Goal: Task Accomplishment & Management: Manage account settings

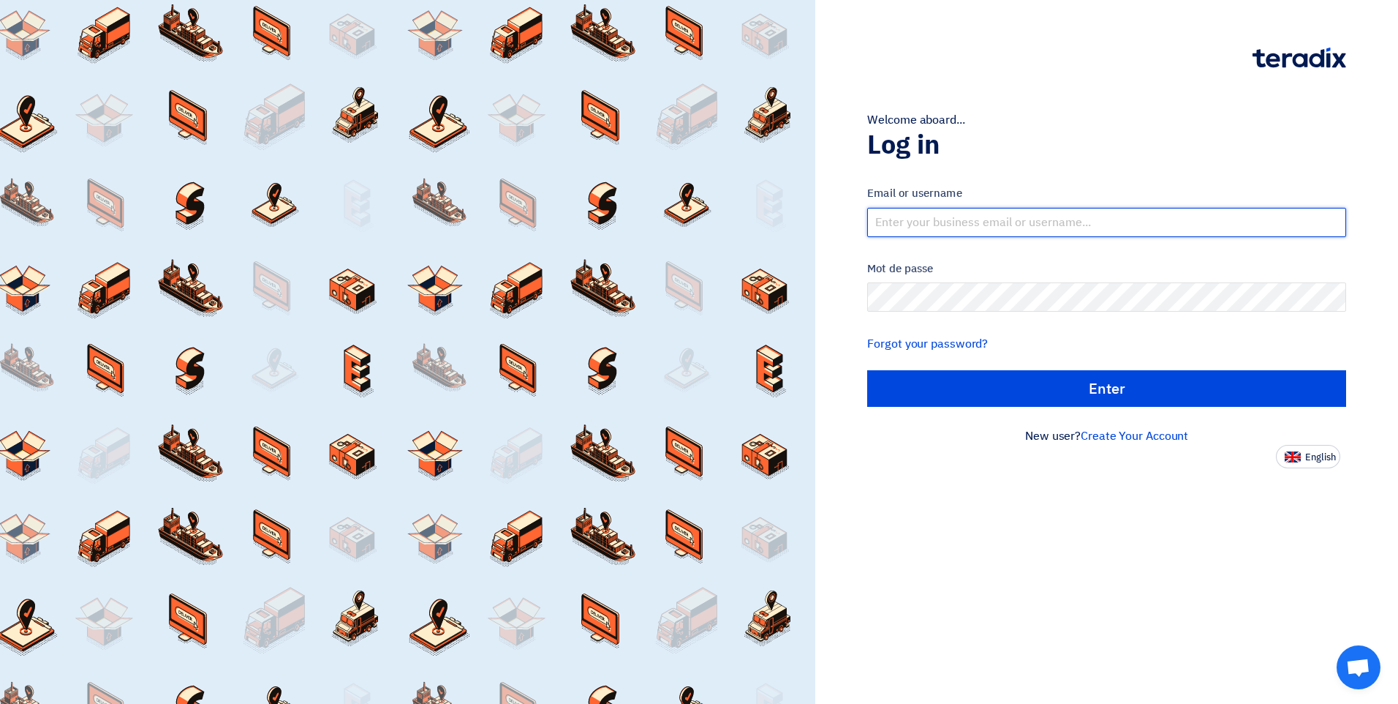
click at [973, 220] on input "text" at bounding box center [1106, 222] width 479 height 29
type input "[EMAIL_ADDRESS][DOMAIN_NAME]"
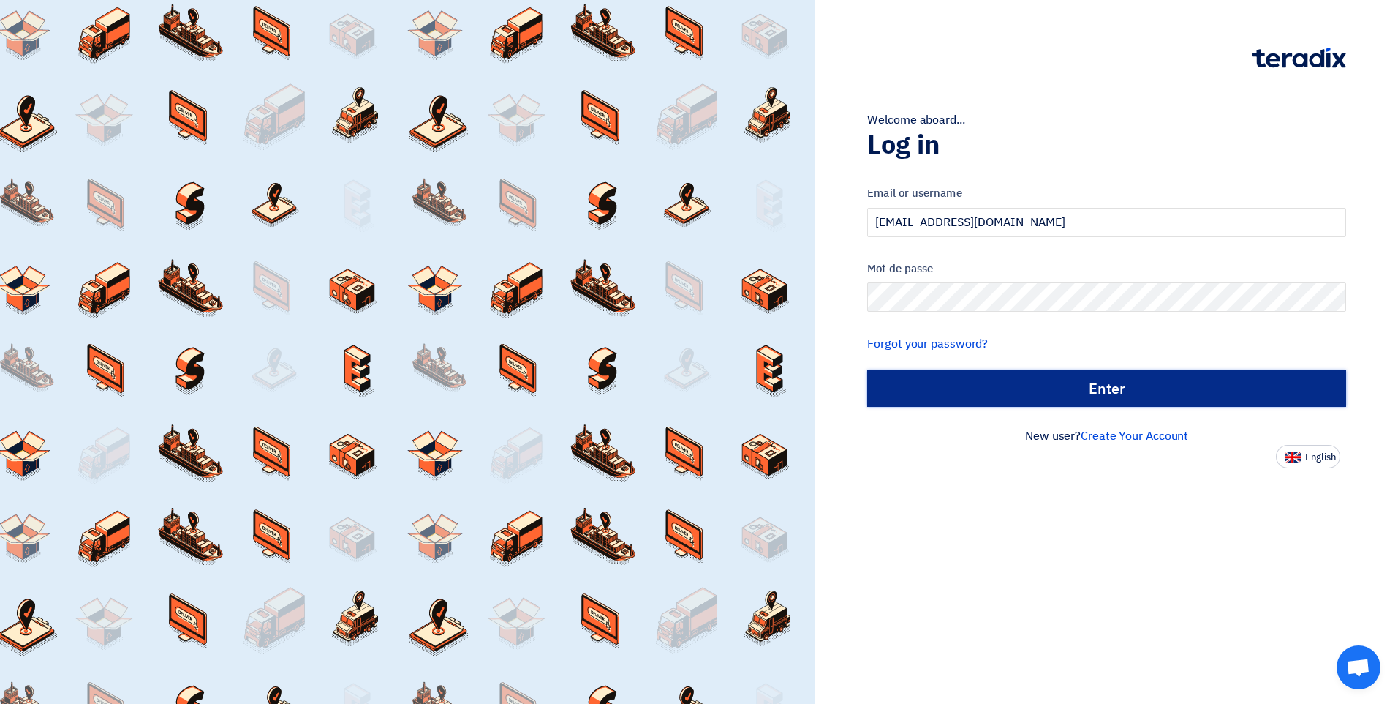
click at [1128, 375] on input "الدخول" at bounding box center [1106, 388] width 479 height 37
type input "Sign in"
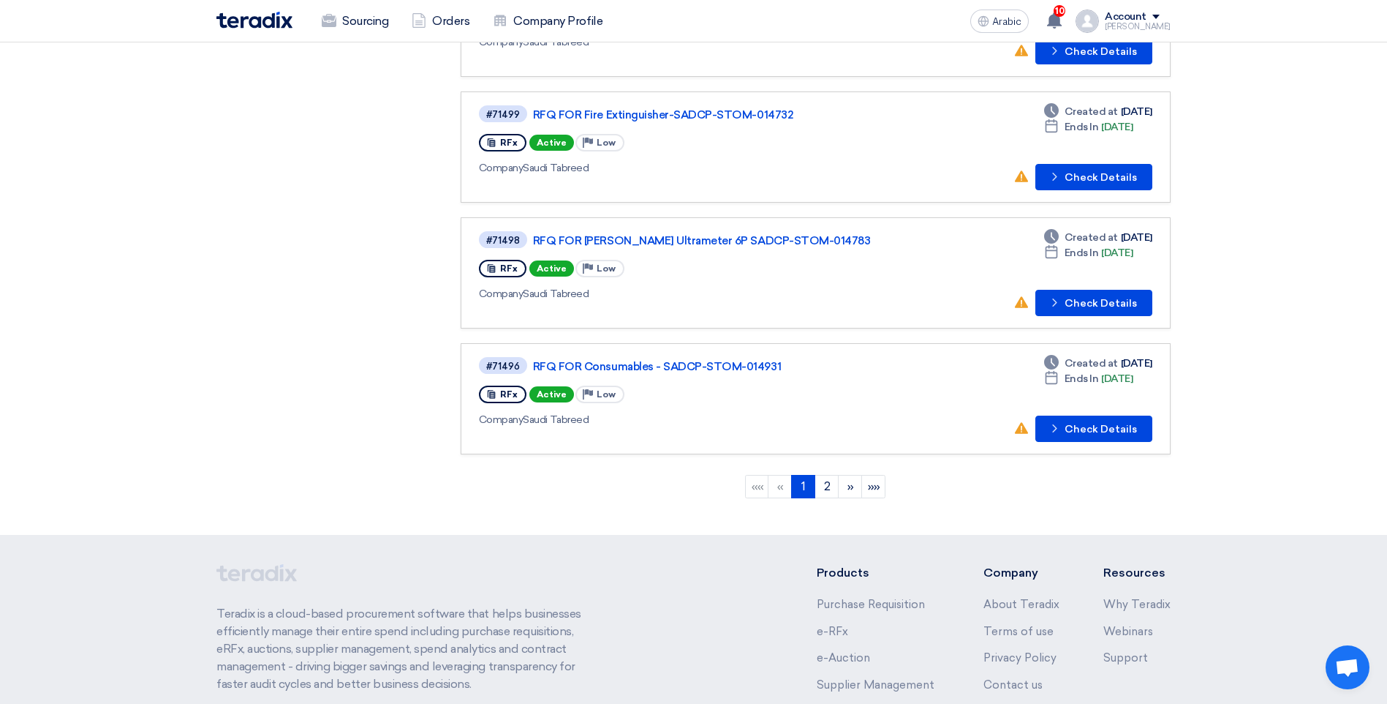
scroll to position [1024, 0]
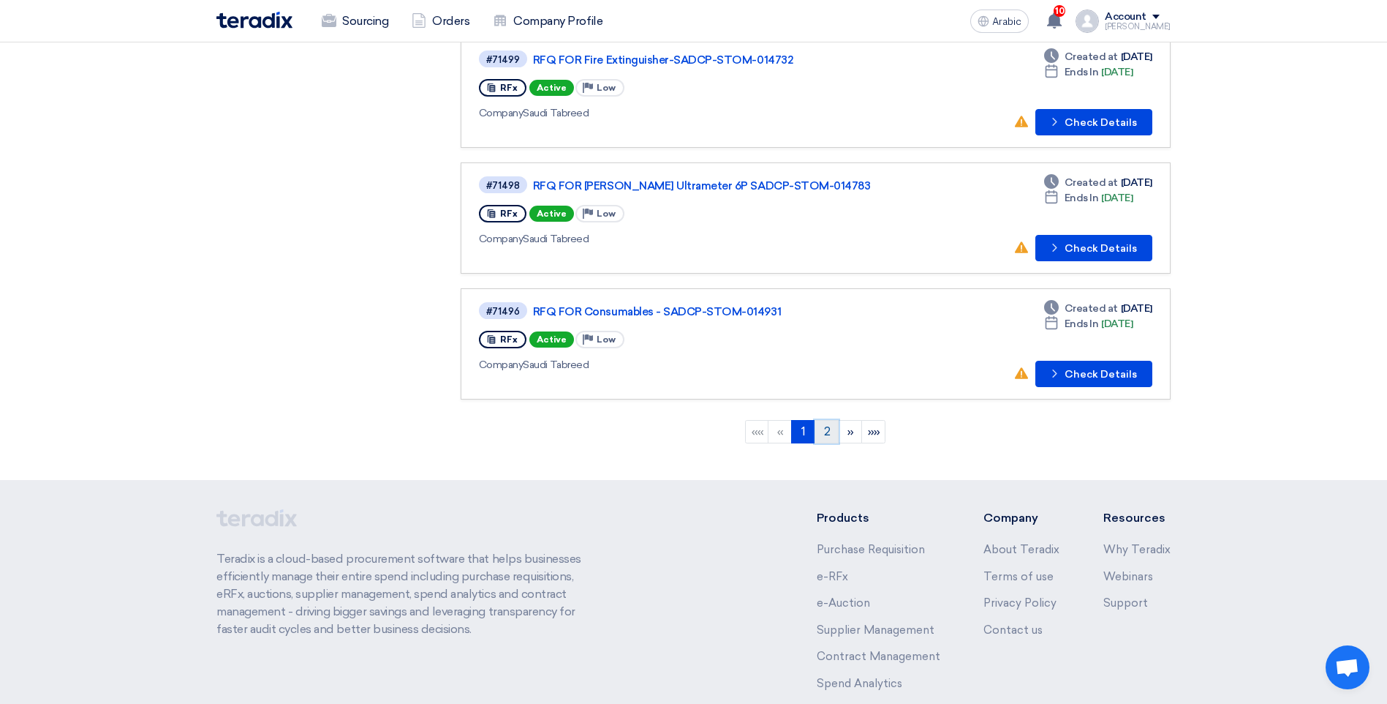
click at [821, 439] on link "2" at bounding box center [827, 431] width 24 height 23
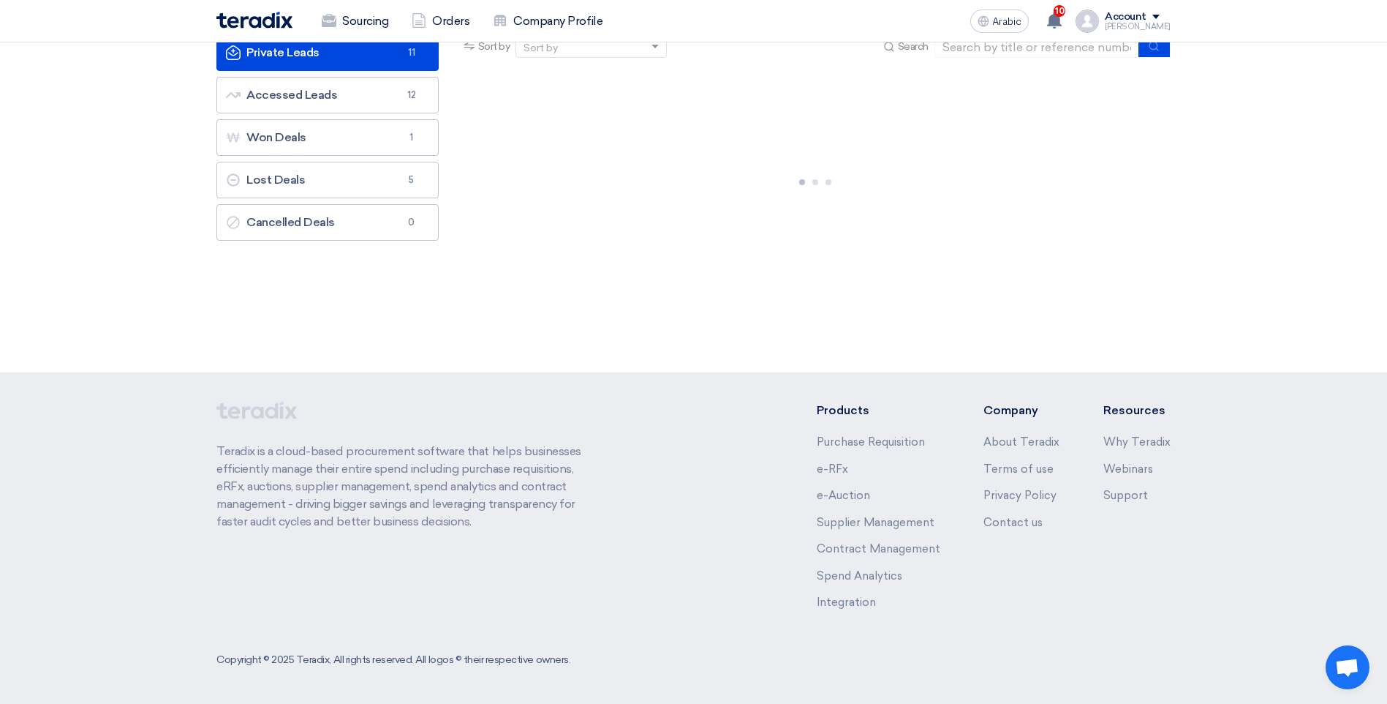
scroll to position [0, 0]
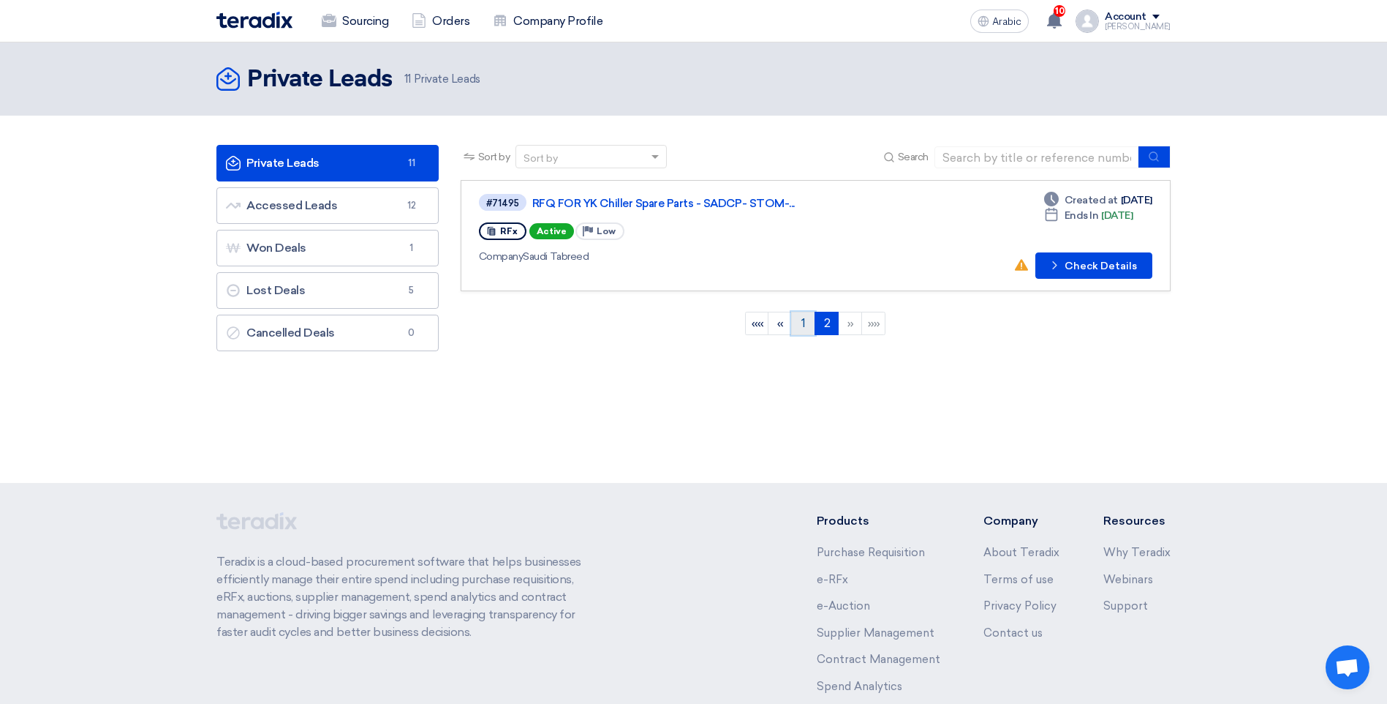
click at [796, 318] on link "1" at bounding box center [803, 323] width 24 height 23
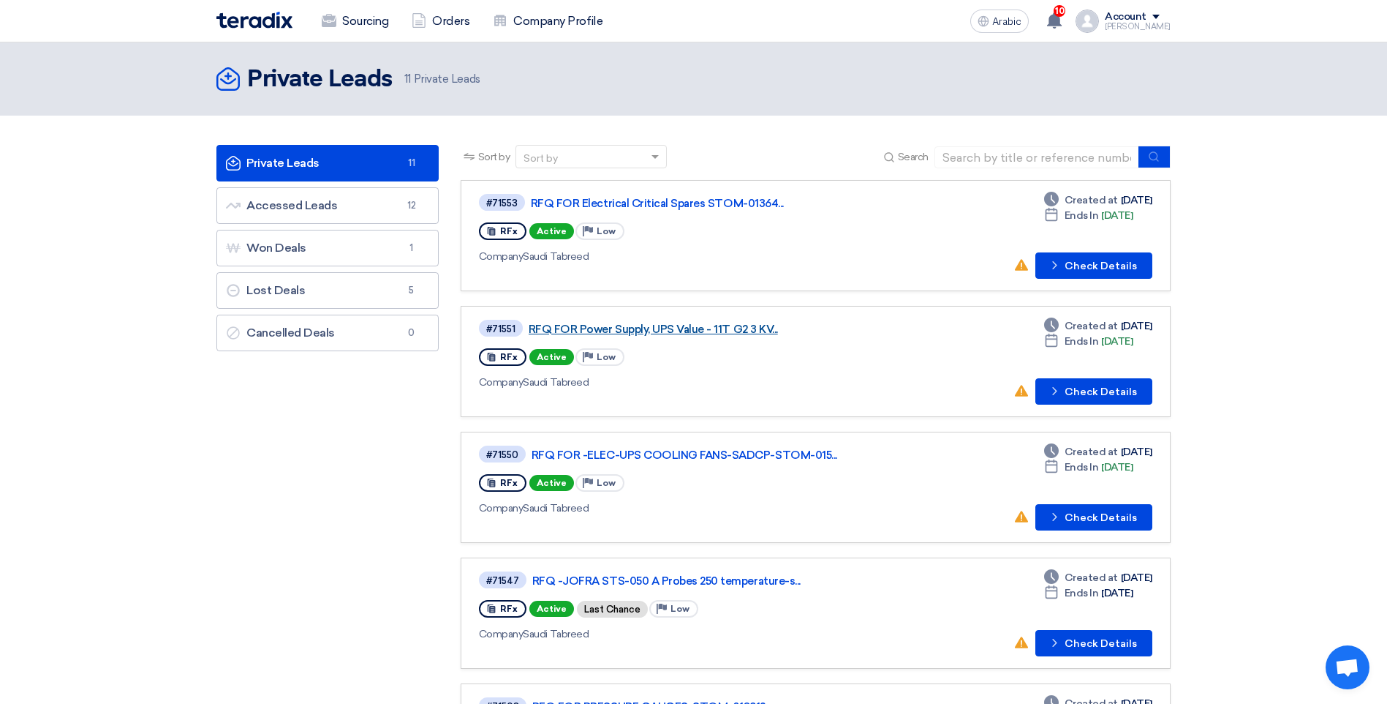
click at [693, 328] on link "RFQ FOR Power Supply, UPS Value - 11T G2 3 KV..." at bounding box center [712, 329] width 366 height 13
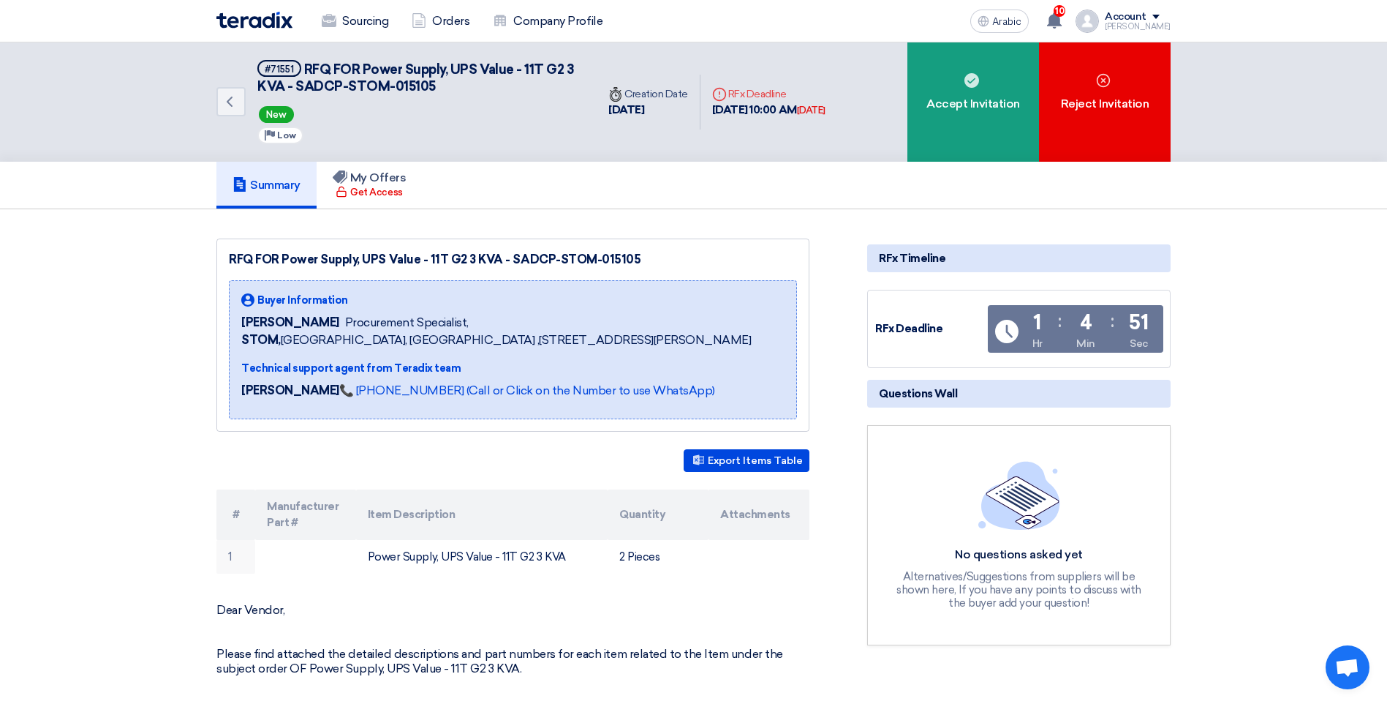
drag, startPoint x: 643, startPoint y: 255, endPoint x: 580, endPoint y: 263, distance: 63.5
click at [580, 263] on div "RFQ FOR Power Supply, UPS Value - 11T G2 3 KVA - SADCP-STOM-015105" at bounding box center [513, 260] width 568 height 18
drag, startPoint x: 580, startPoint y: 263, endPoint x: 709, endPoint y: 252, distance: 129.2
click at [709, 252] on div "RFQ FOR Power Supply, UPS Value - 11T G2 3 KVA - SADCP-STOM-015105" at bounding box center [513, 260] width 568 height 18
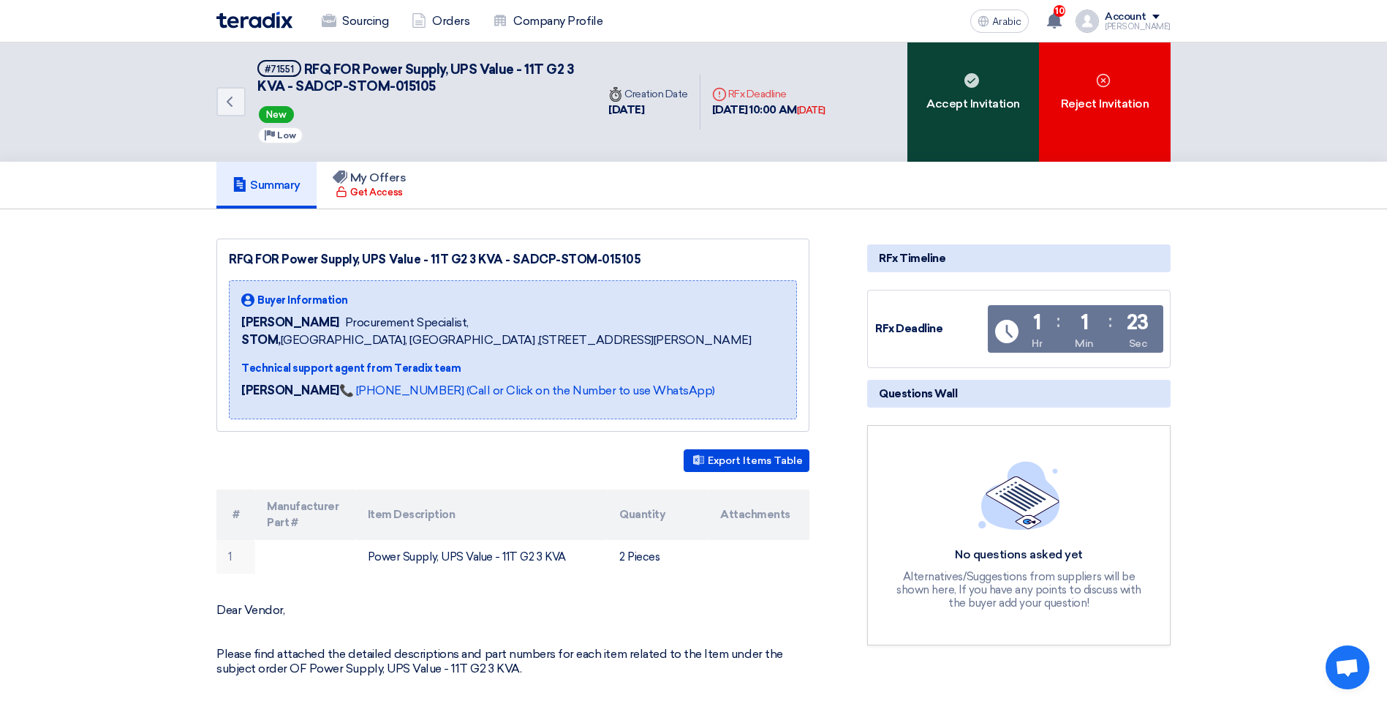
click at [975, 109] on font "Accept Invitation" at bounding box center [974, 104] width 94 height 18
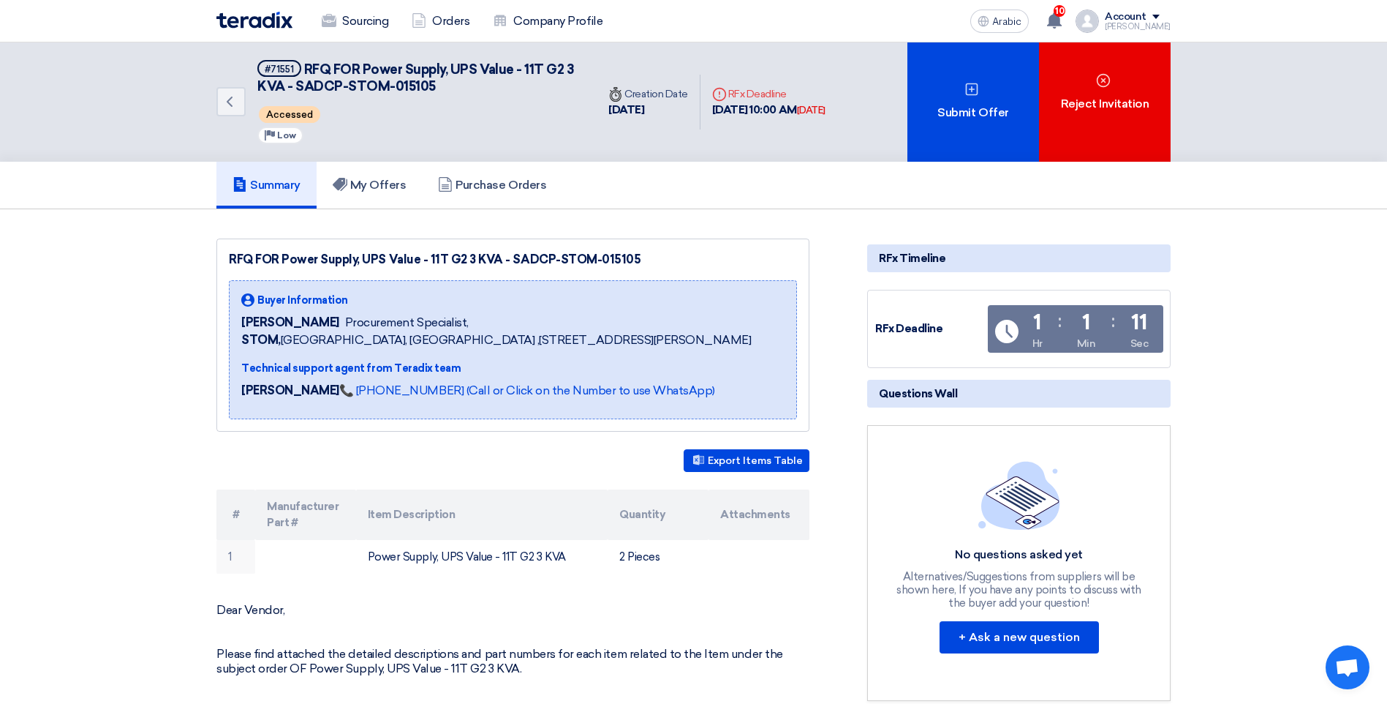
click at [948, 390] on font "Questions Wall" at bounding box center [918, 393] width 78 height 13
click at [1021, 641] on button "+ Ask a new question" at bounding box center [1019, 637] width 159 height 32
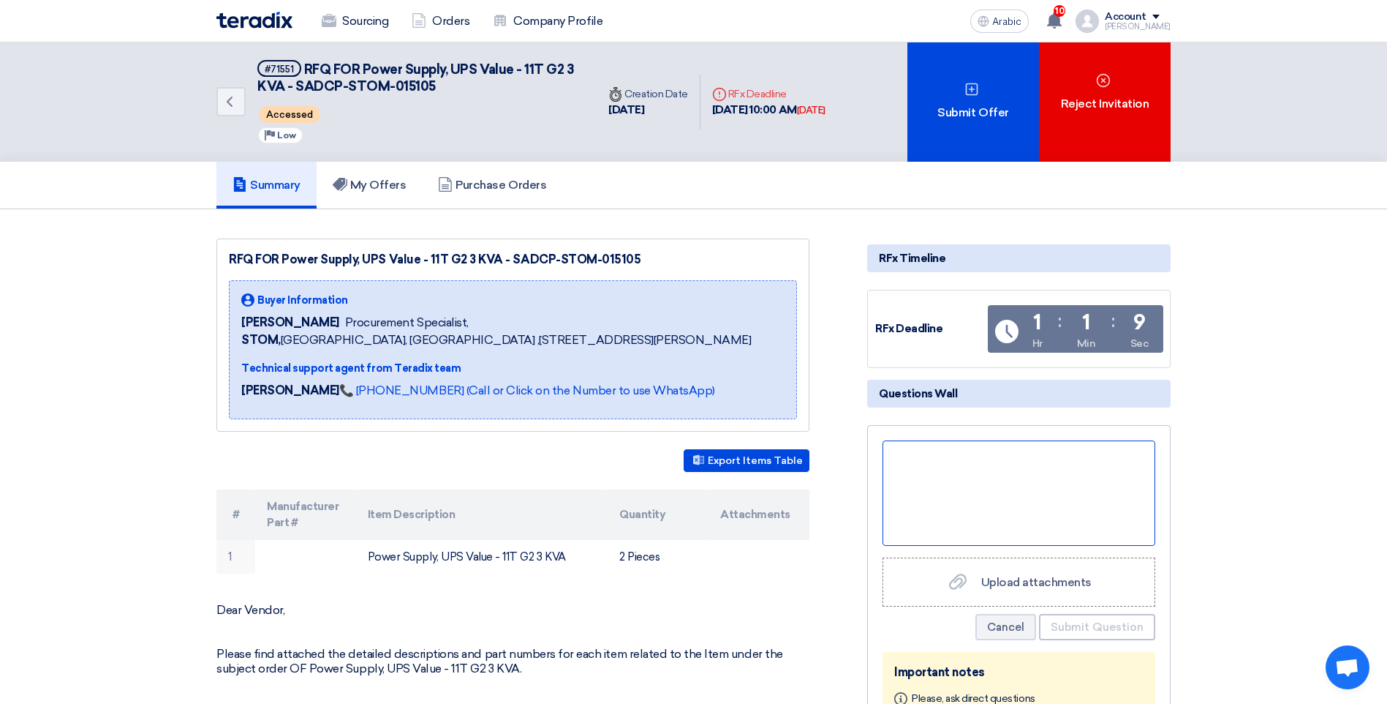
click at [948, 489] on div at bounding box center [1019, 492] width 273 height 105
paste div
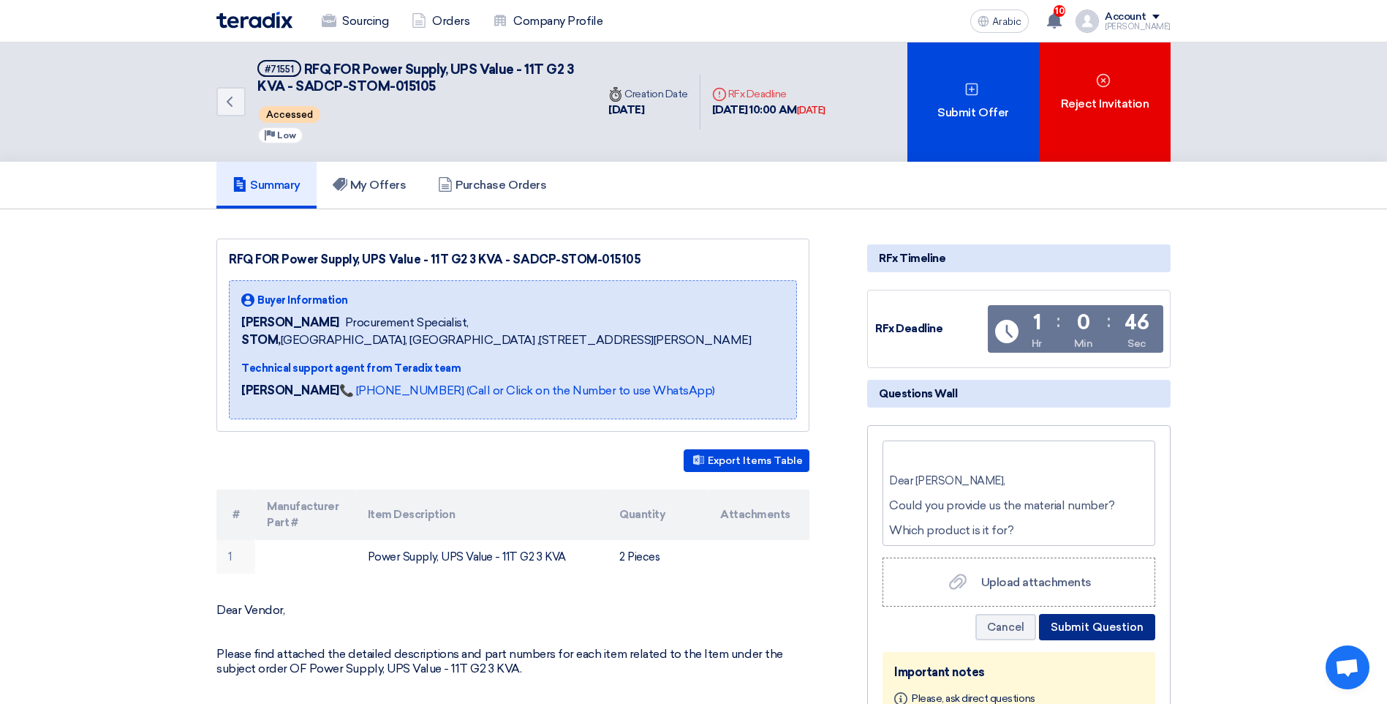
click at [1090, 622] on button "Submit Question" at bounding box center [1097, 627] width 116 height 26
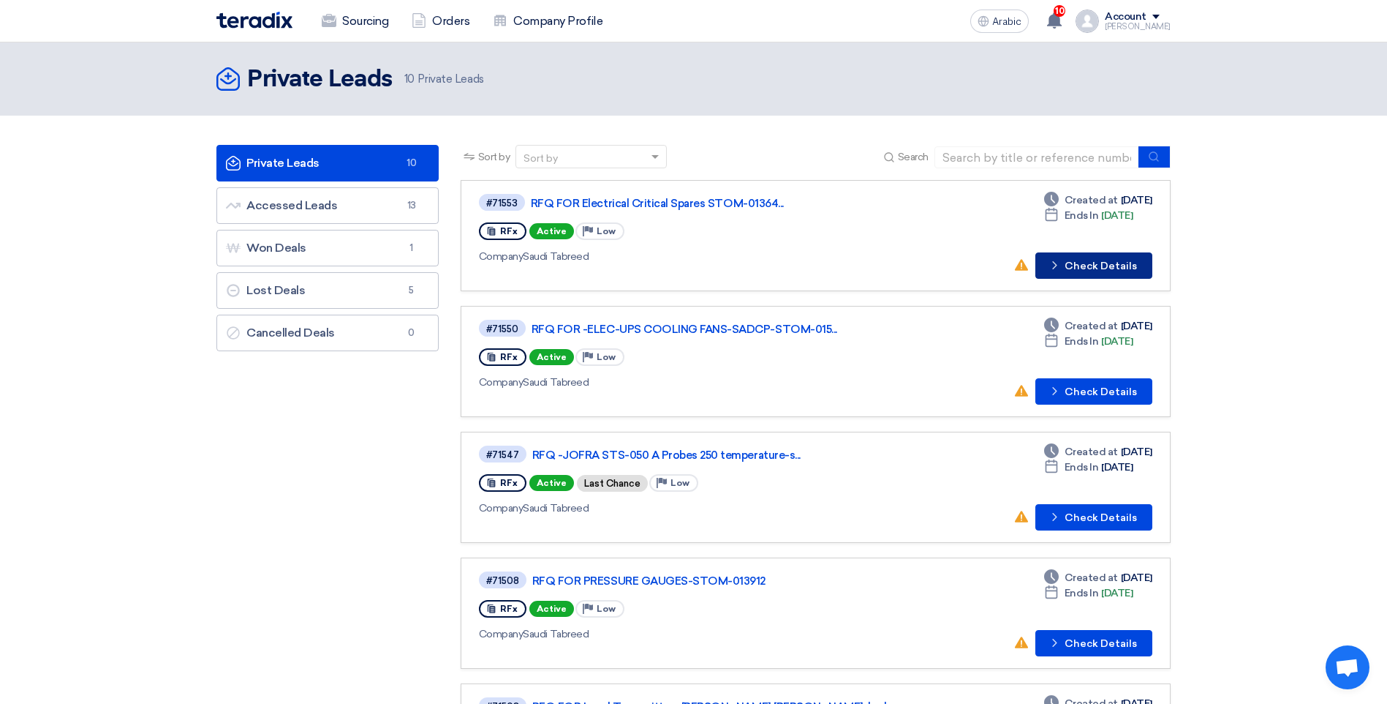
click at [1093, 265] on font "Check Details" at bounding box center [1101, 266] width 72 height 10
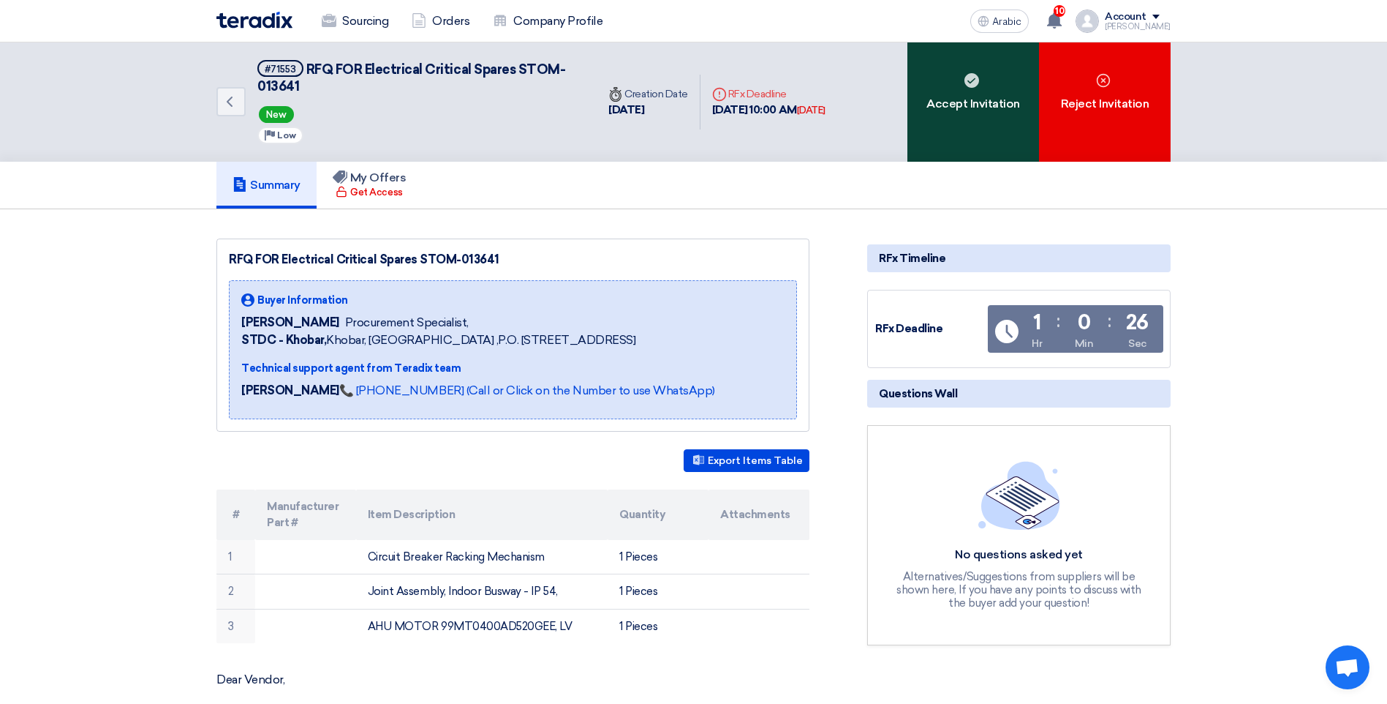
click at [967, 99] on font "Accept Invitation" at bounding box center [974, 104] width 94 height 18
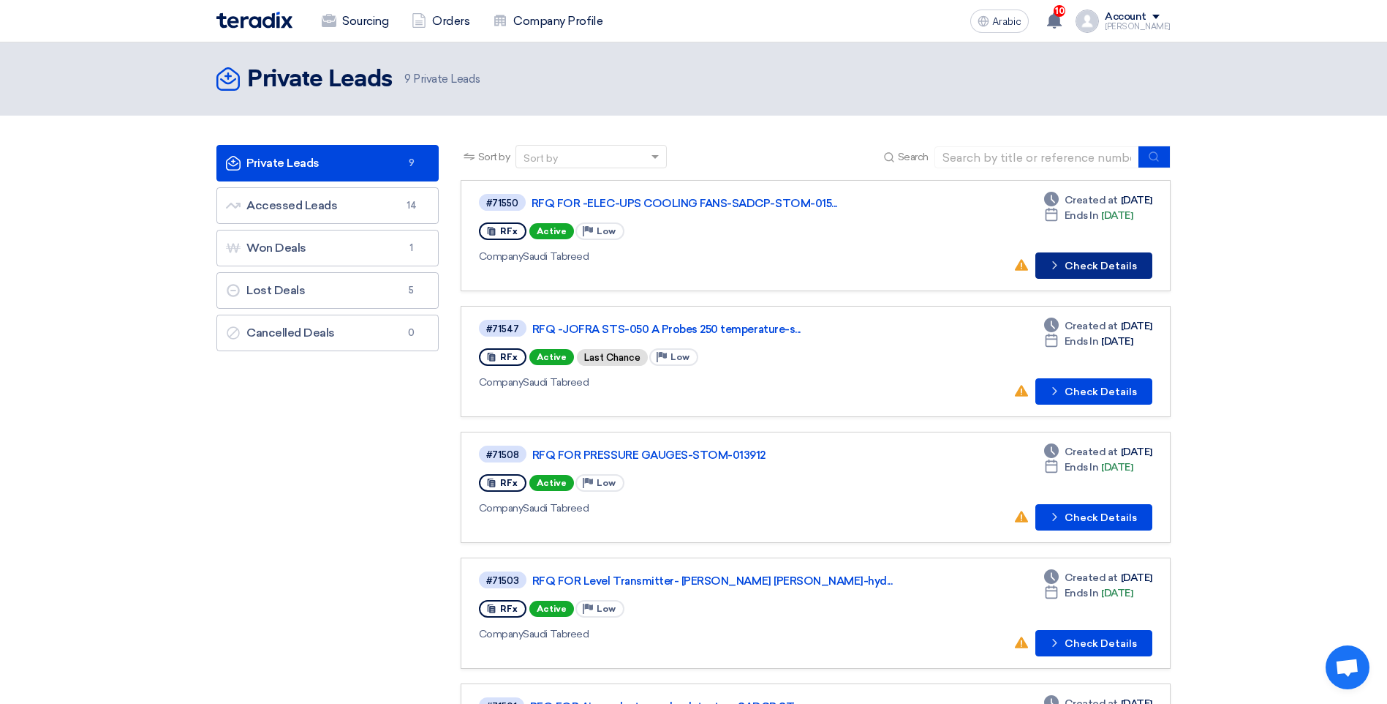
click at [1077, 268] on font "Check Details" at bounding box center [1101, 266] width 72 height 10
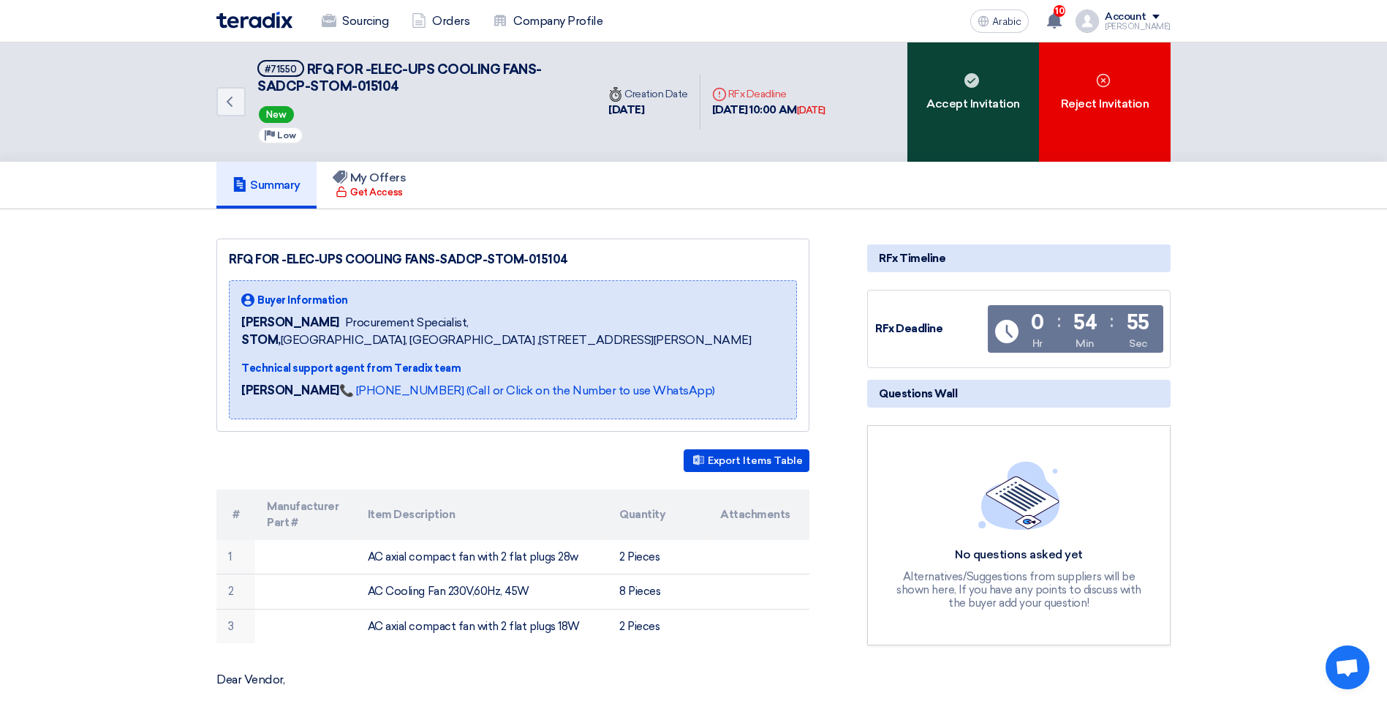
click at [960, 125] on div "Accept Invitation" at bounding box center [974, 101] width 132 height 119
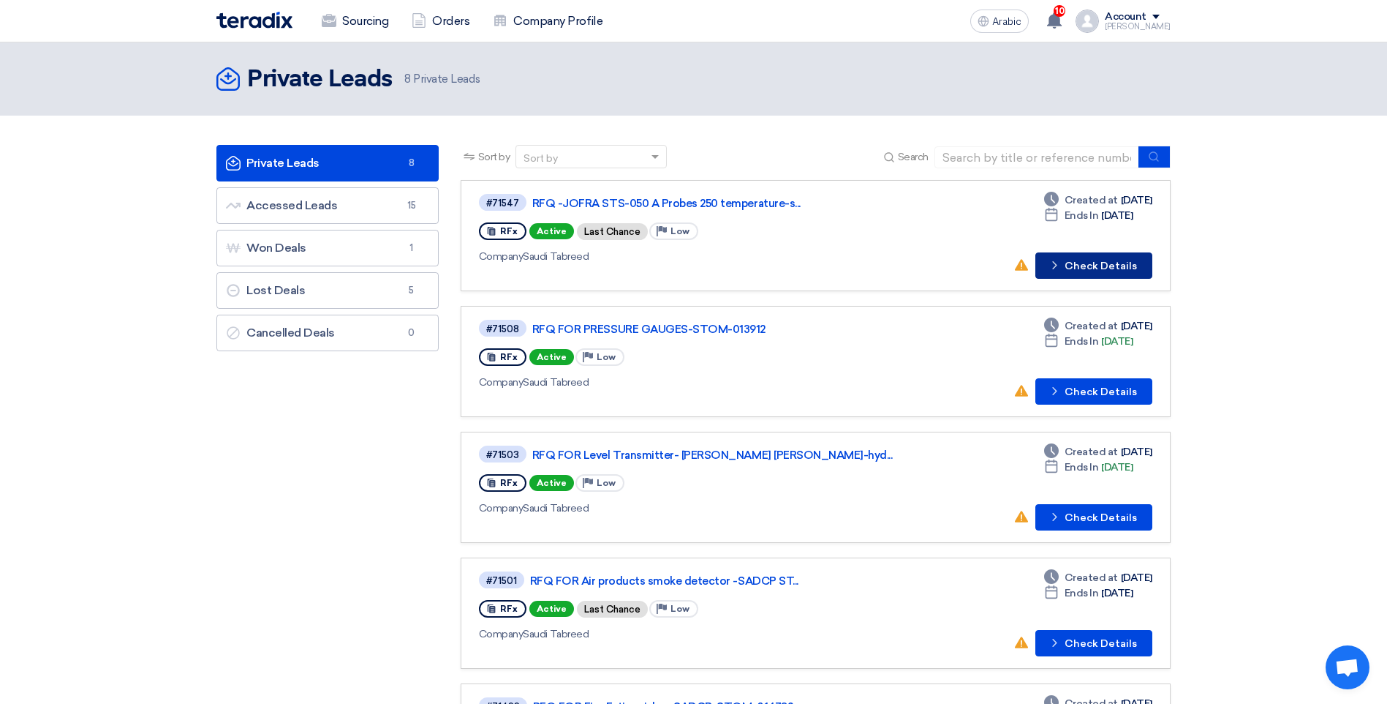
click at [1077, 264] on font "Check Details" at bounding box center [1101, 266] width 72 height 10
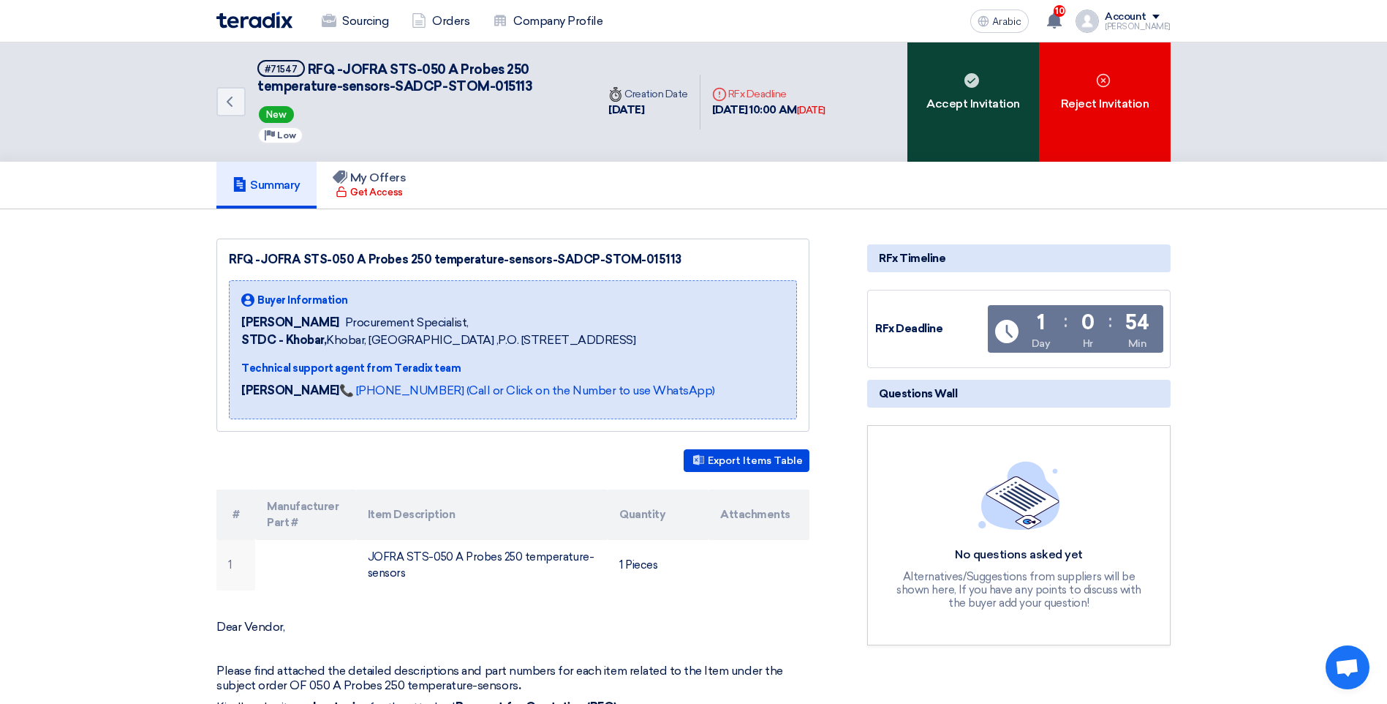
click at [960, 124] on div "Accept Invitation" at bounding box center [974, 101] width 132 height 119
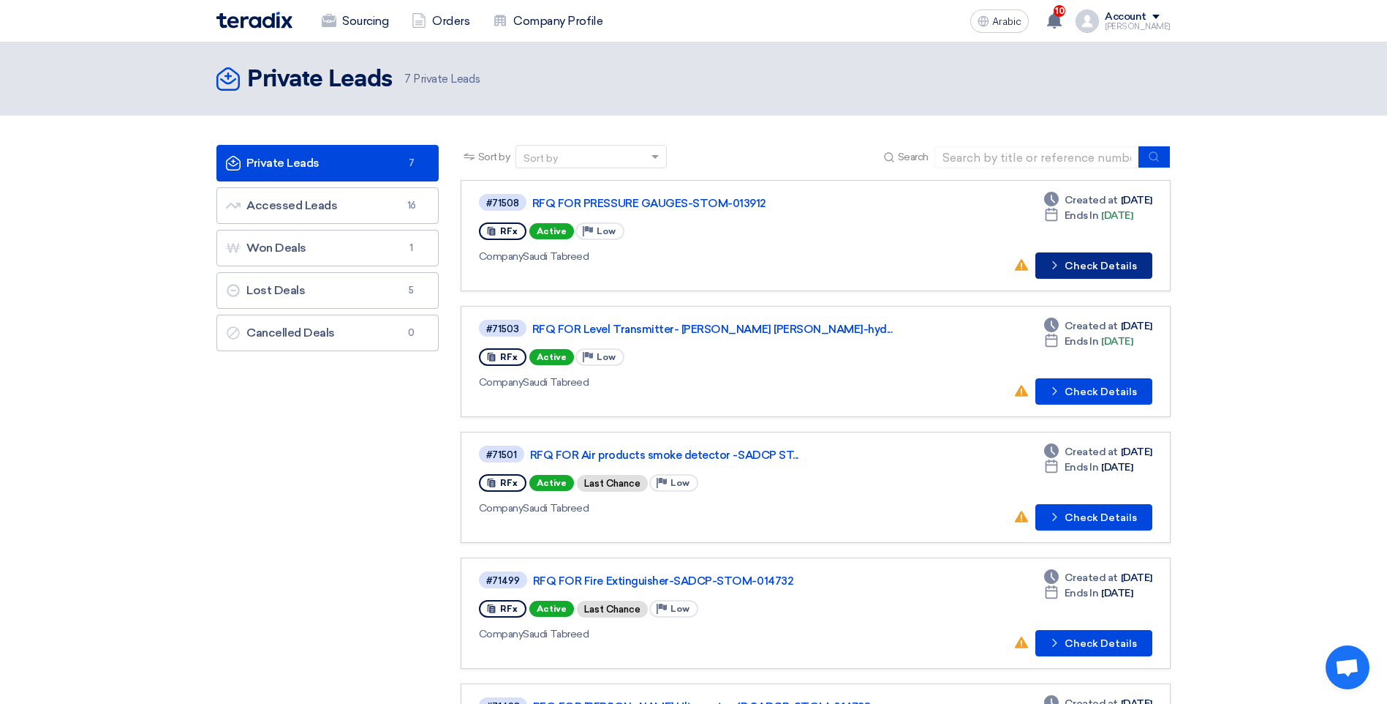
click at [1104, 261] on font "Check Details" at bounding box center [1101, 266] width 72 height 10
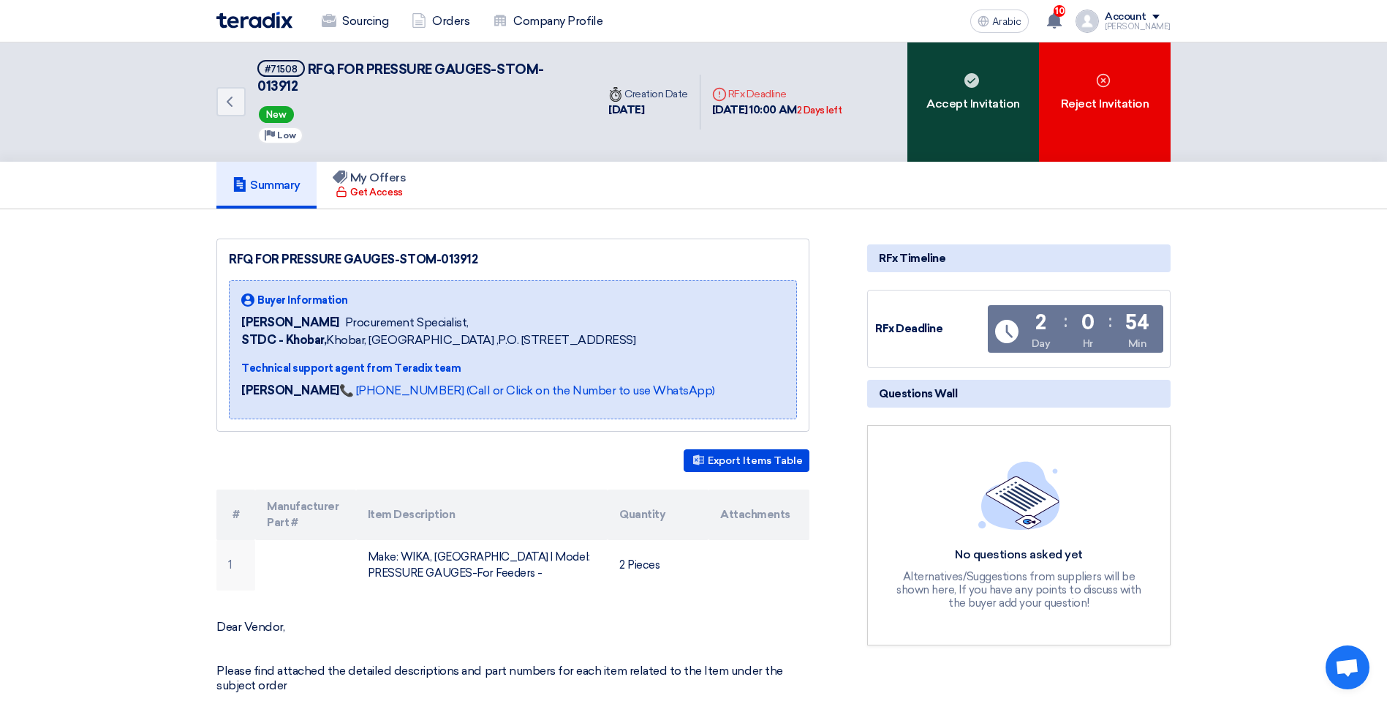
click at [969, 118] on div "Accept Invitation" at bounding box center [974, 101] width 132 height 119
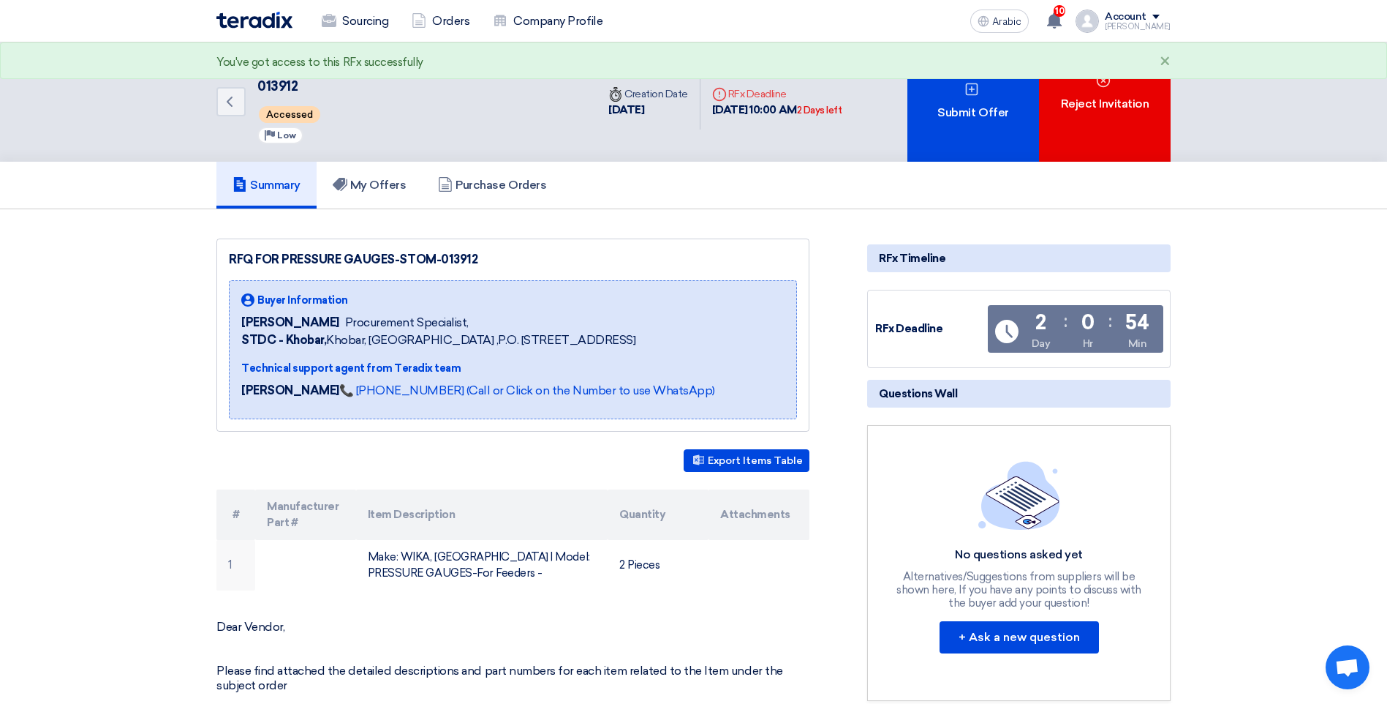
drag, startPoint x: 490, startPoint y: 256, endPoint x: 442, endPoint y: 267, distance: 48.8
click at [442, 267] on div "RFQ FOR PRESSURE GAUGES-STOM-013912" at bounding box center [513, 260] width 568 height 18
copy div "013912"
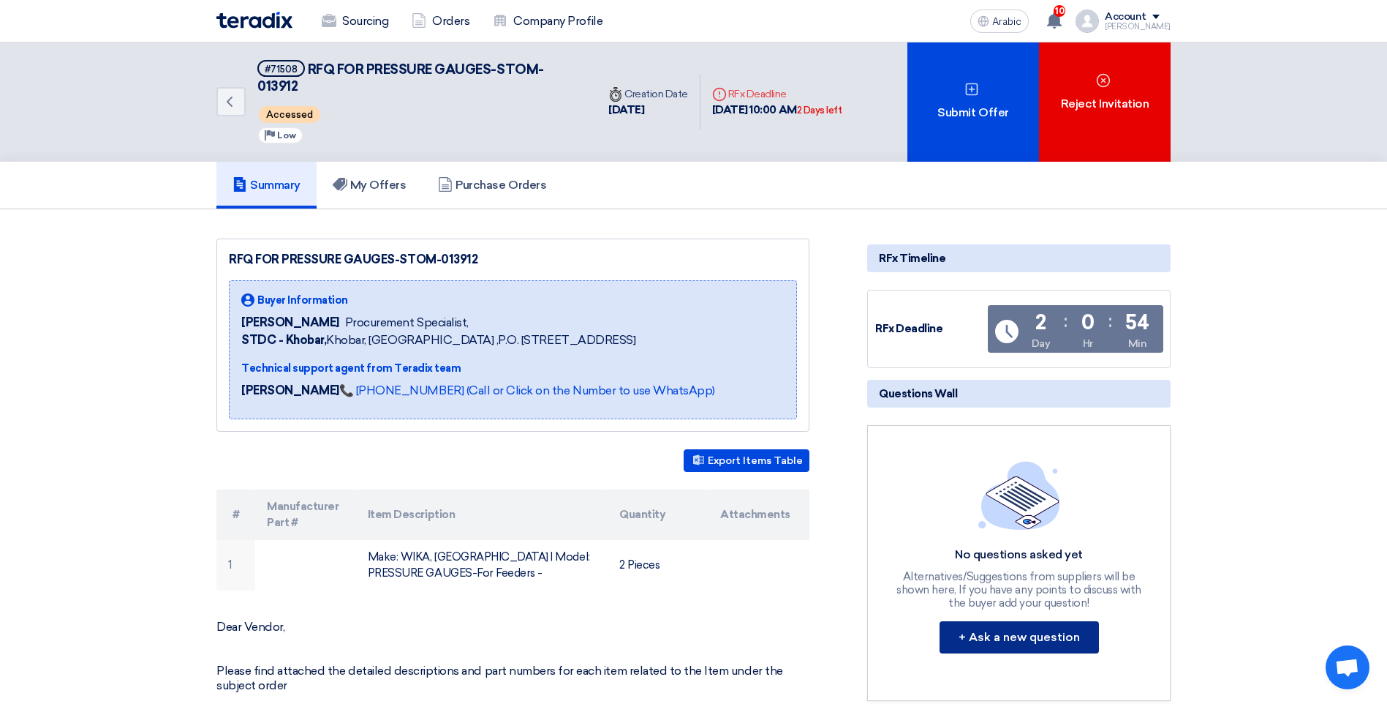
click at [1003, 634] on button "+ Ask a new question" at bounding box center [1019, 637] width 159 height 32
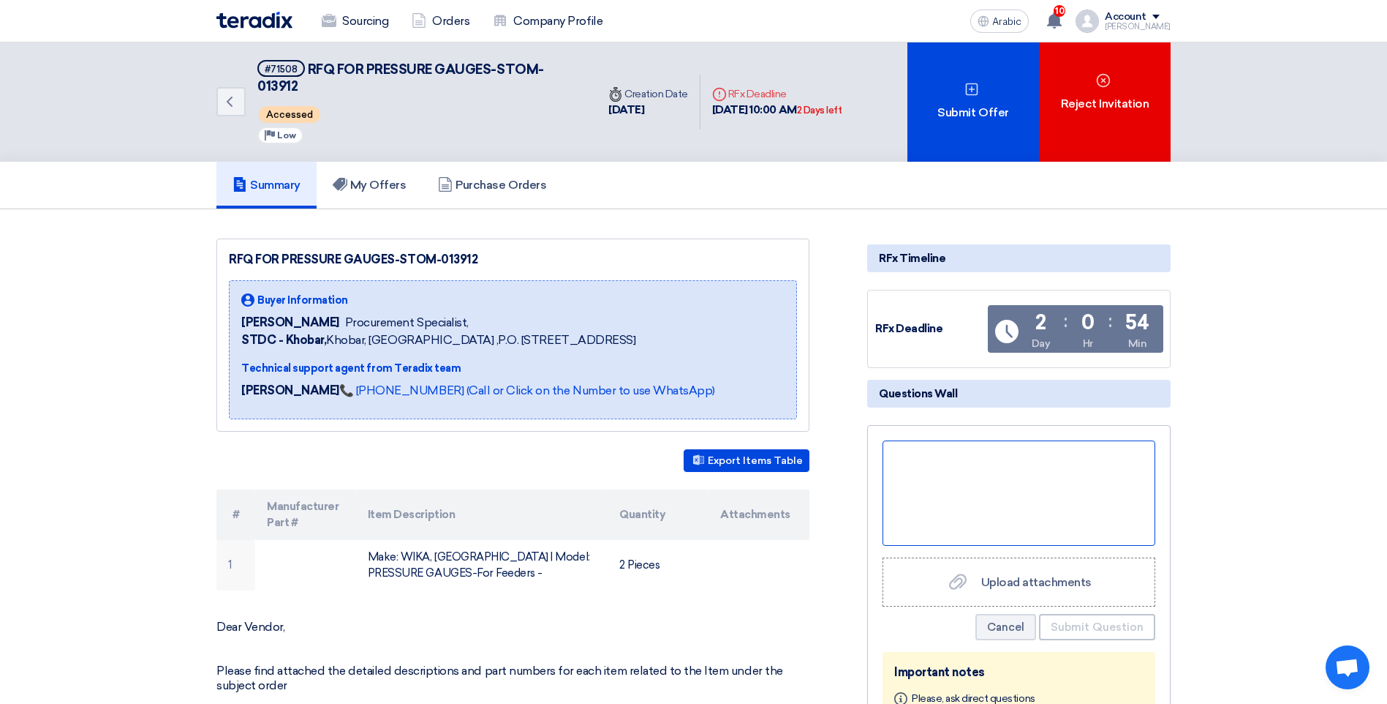
click at [970, 480] on div at bounding box center [1019, 492] width 273 height 105
paste div
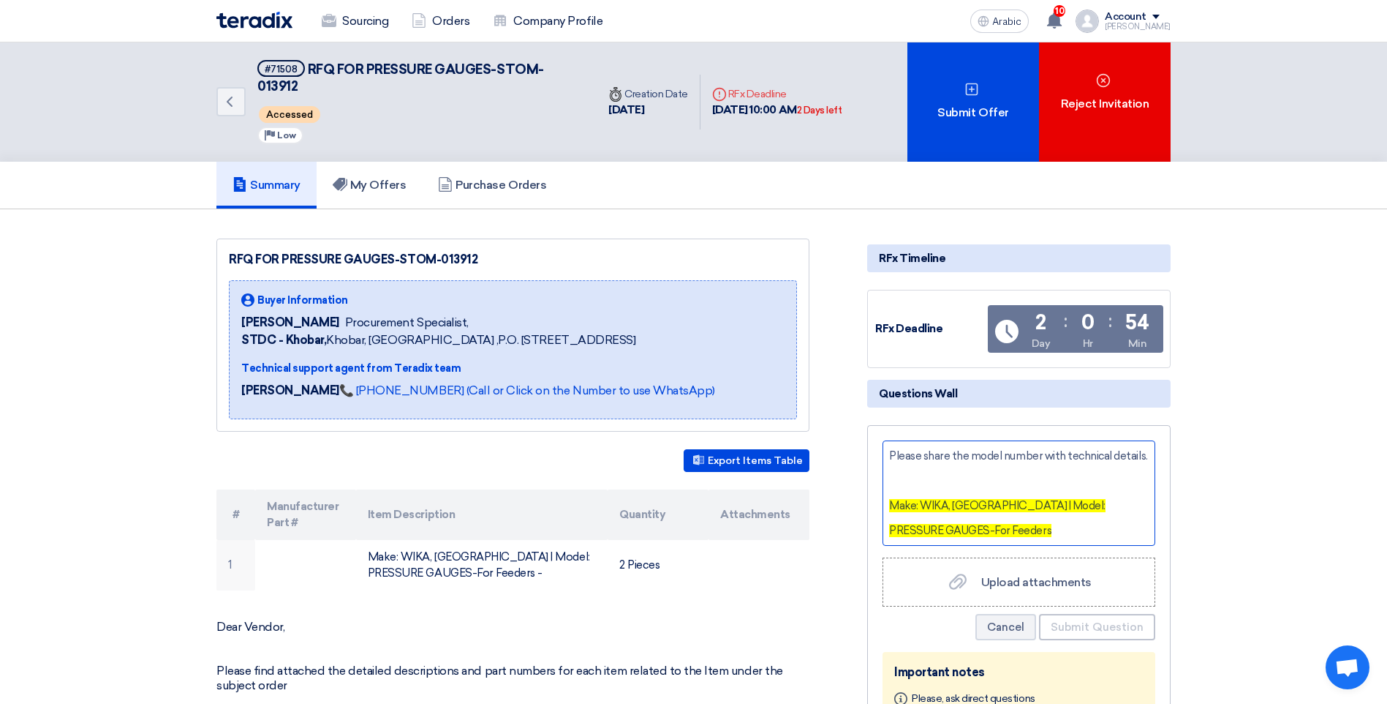
scroll to position [10, 0]
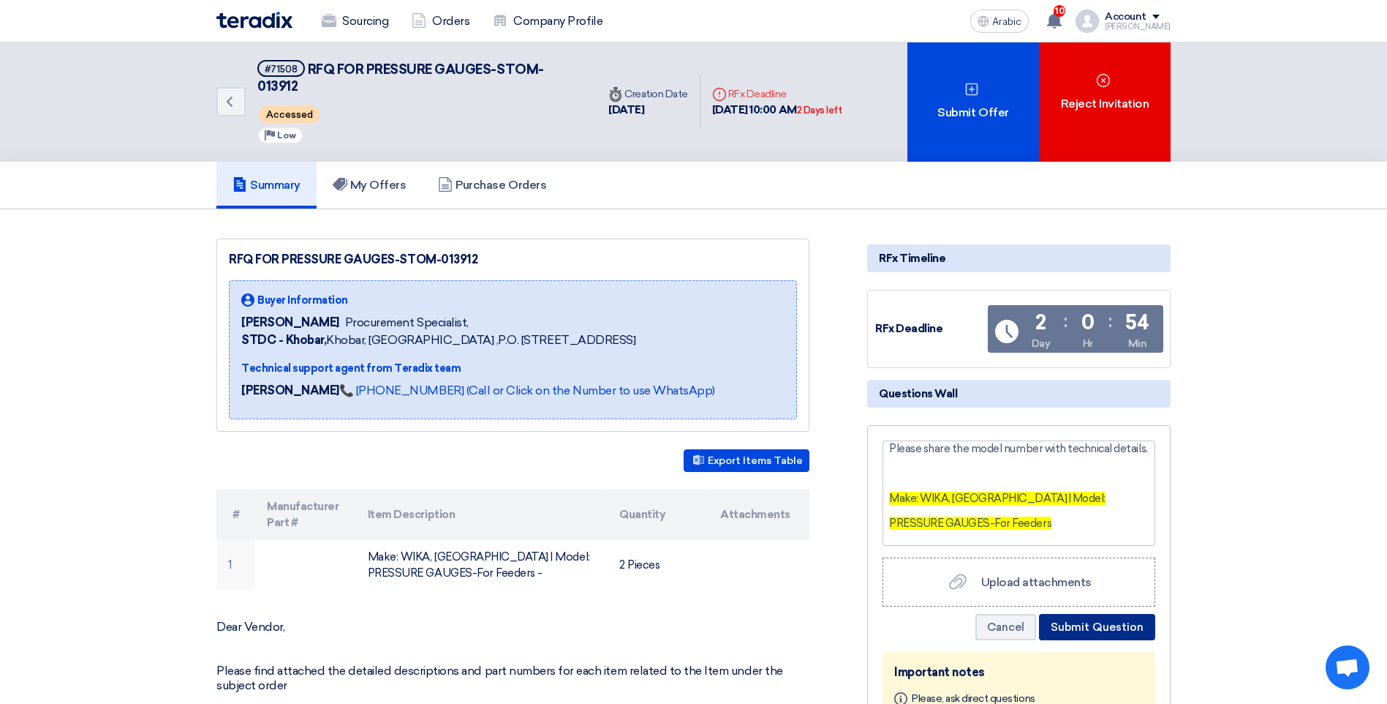
click at [1079, 628] on button "Submit Question" at bounding box center [1097, 627] width 116 height 26
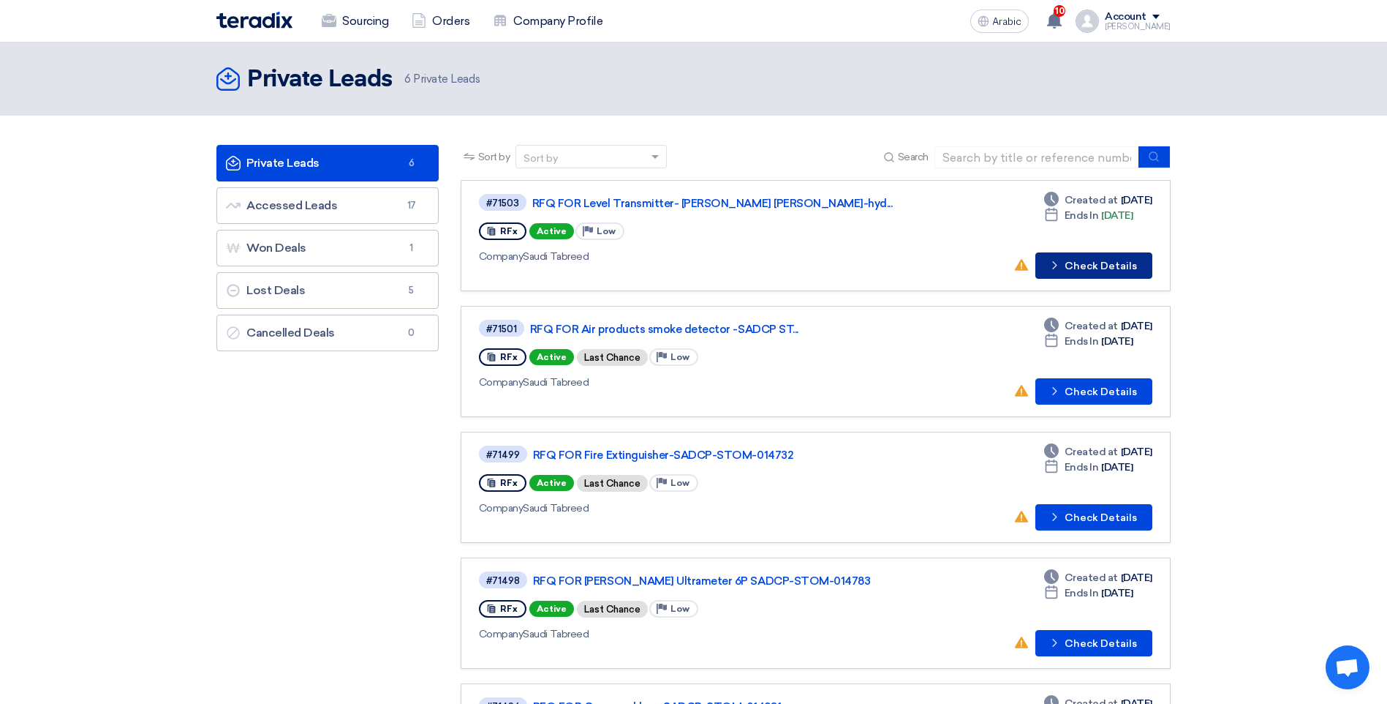
click at [1096, 261] on font "Check Details" at bounding box center [1101, 266] width 72 height 10
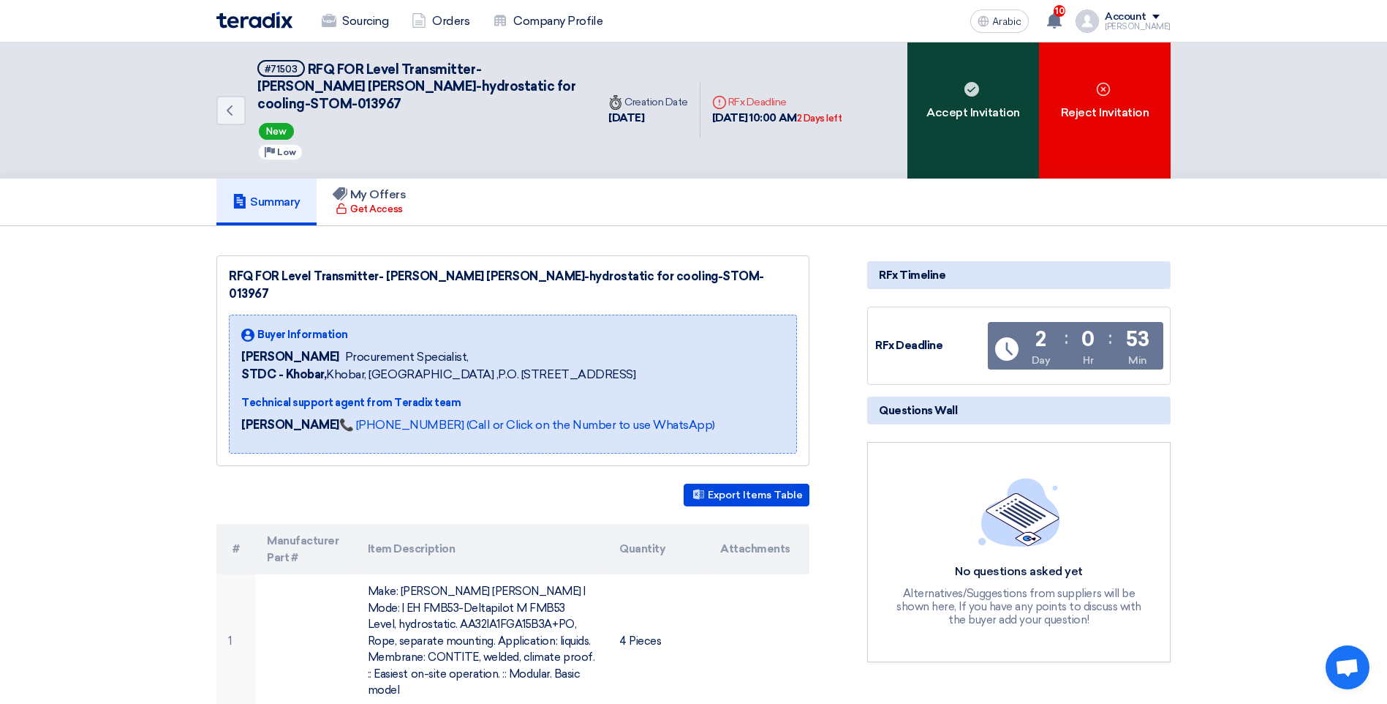
click at [991, 121] on div "Accept Invitation" at bounding box center [974, 110] width 132 height 136
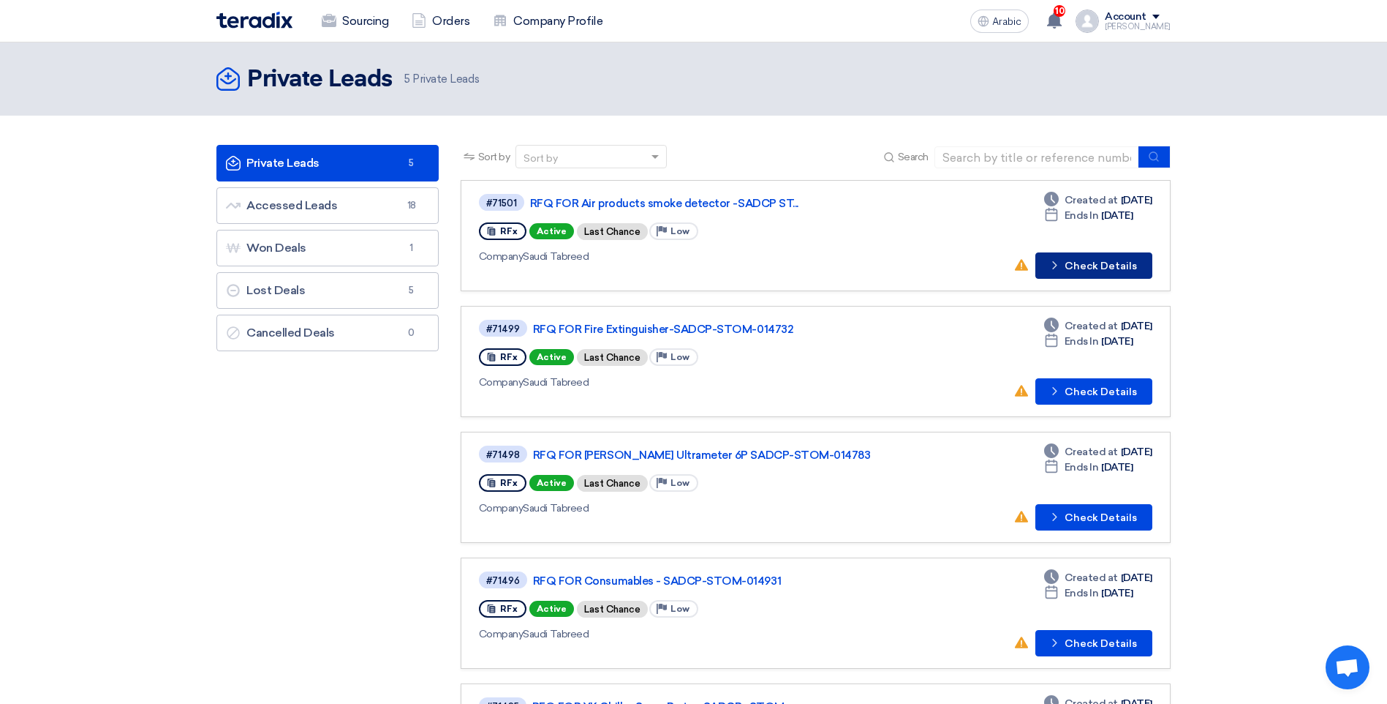
click at [1091, 267] on font "Check Details" at bounding box center [1101, 266] width 72 height 10
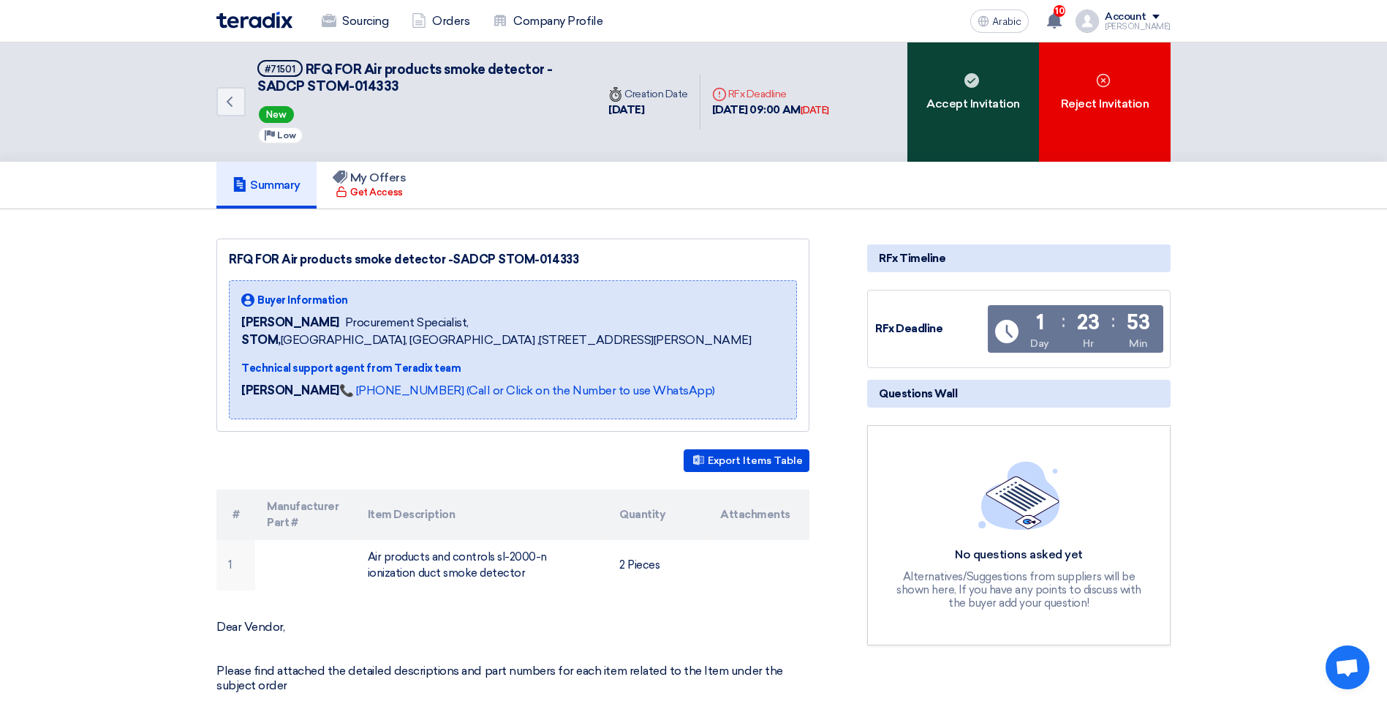
click at [973, 116] on div "Accept Invitation" at bounding box center [974, 101] width 132 height 119
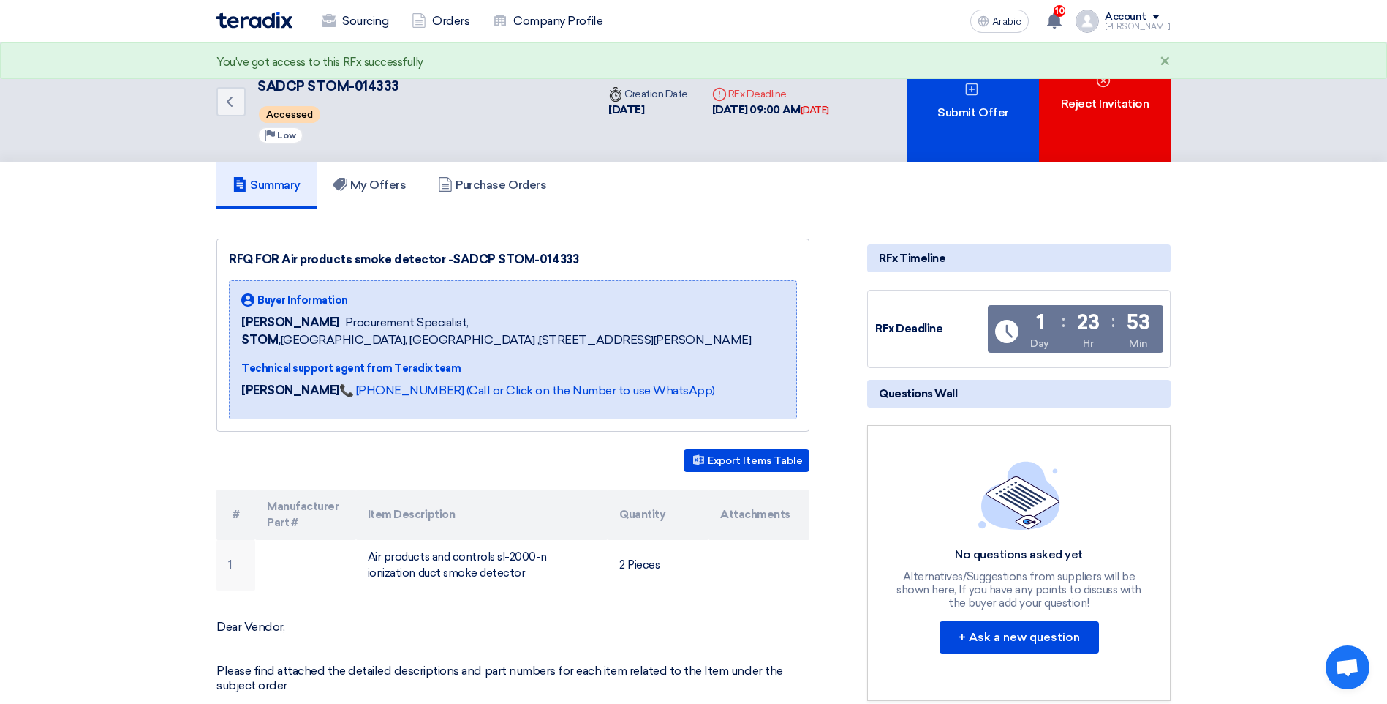
drag, startPoint x: 580, startPoint y: 263, endPoint x: 527, endPoint y: 260, distance: 52.7
click at [527, 260] on div "RFQ FOR Air products smoke detector -SADCP STOM-014333" at bounding box center [513, 260] width 568 height 18
copy div "014333"
